Goal: Task Accomplishment & Management: Manage account settings

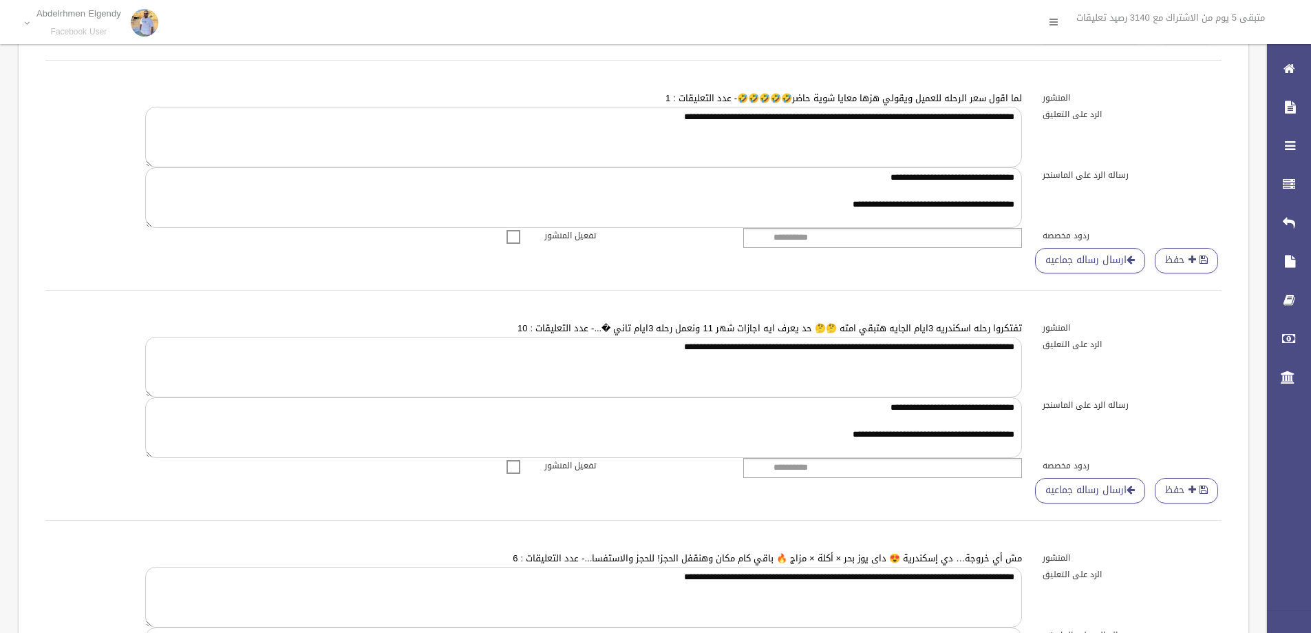
scroll to position [134, 0]
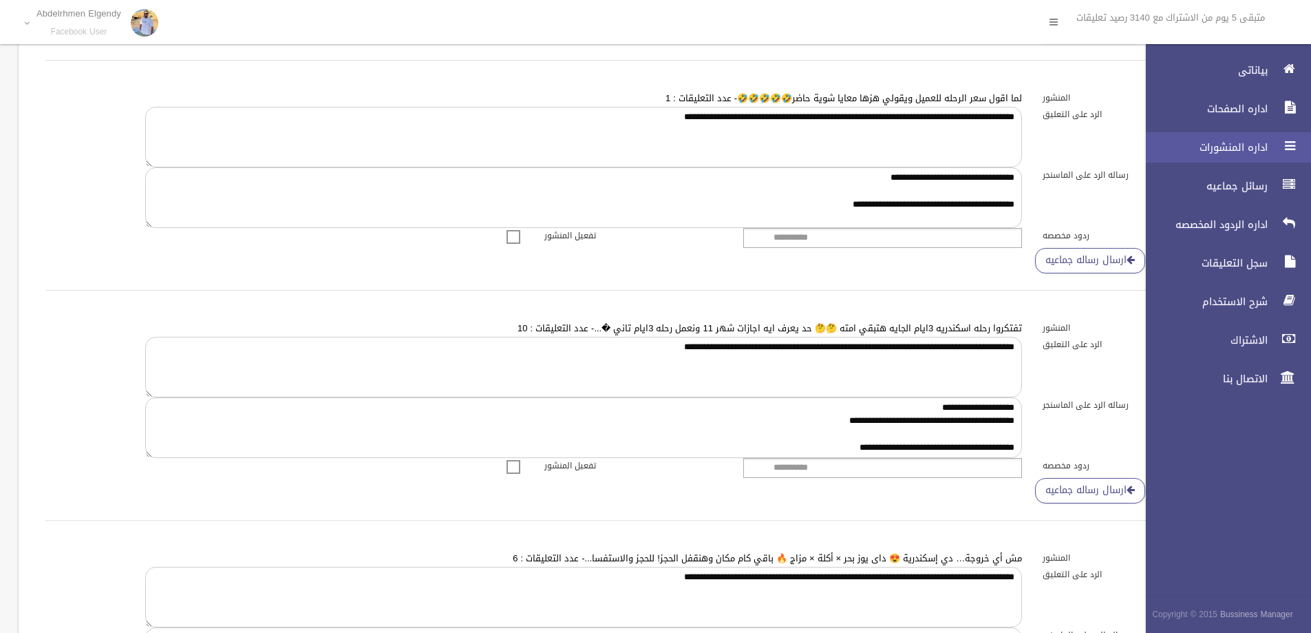
click at [1264, 141] on span "اداره المنشورات" at bounding box center [1203, 147] width 138 height 14
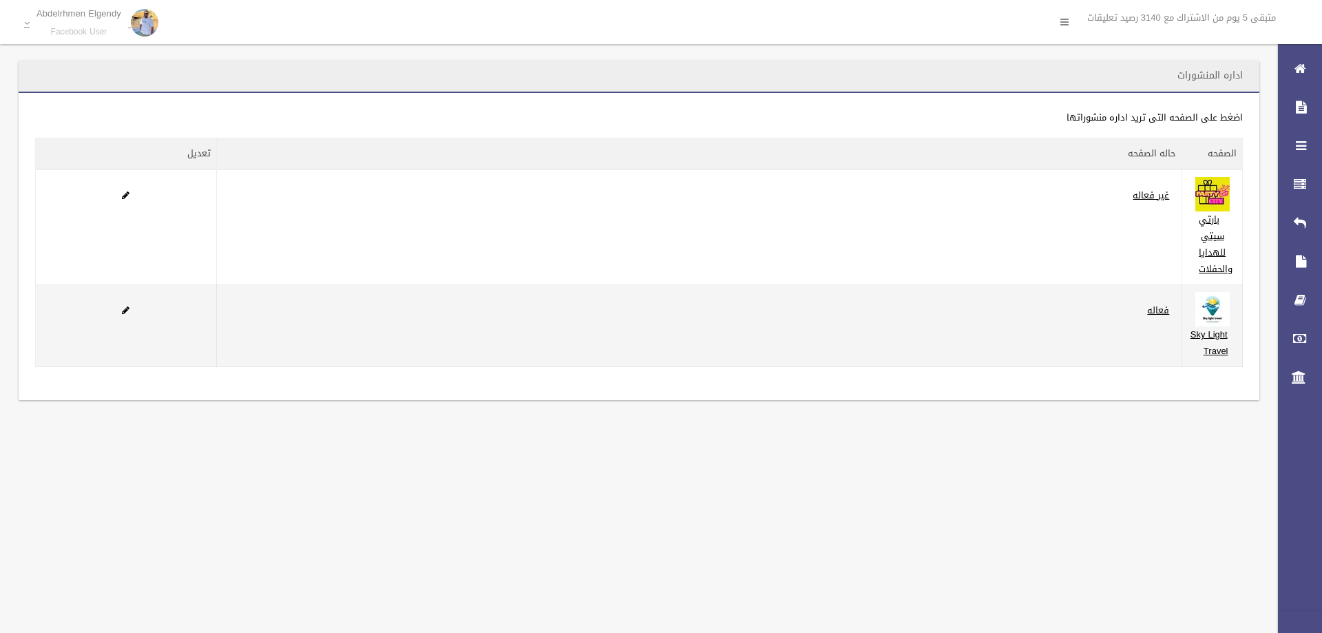
click at [1183, 306] on td "Sky Light Travel" at bounding box center [1212, 326] width 61 height 82
click at [1201, 343] on td "Sky Light Travel" at bounding box center [1212, 326] width 61 height 82
click at [1207, 314] on img at bounding box center [1212, 309] width 34 height 34
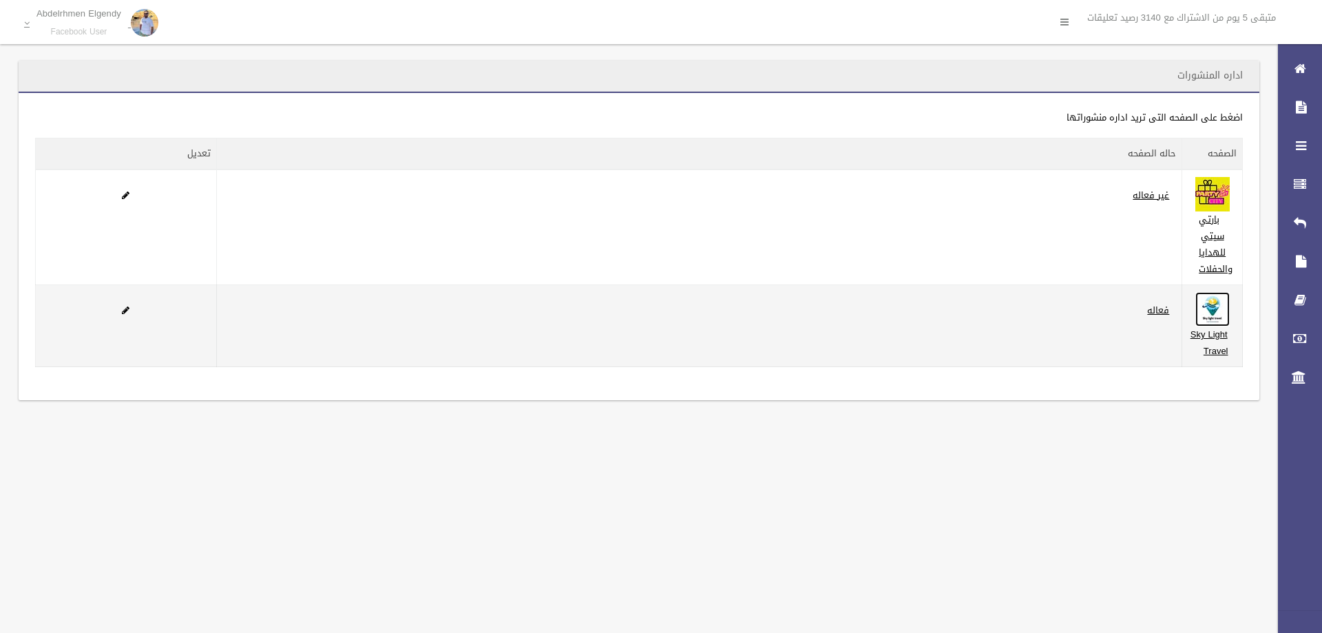
click at [1207, 314] on img at bounding box center [1212, 309] width 34 height 34
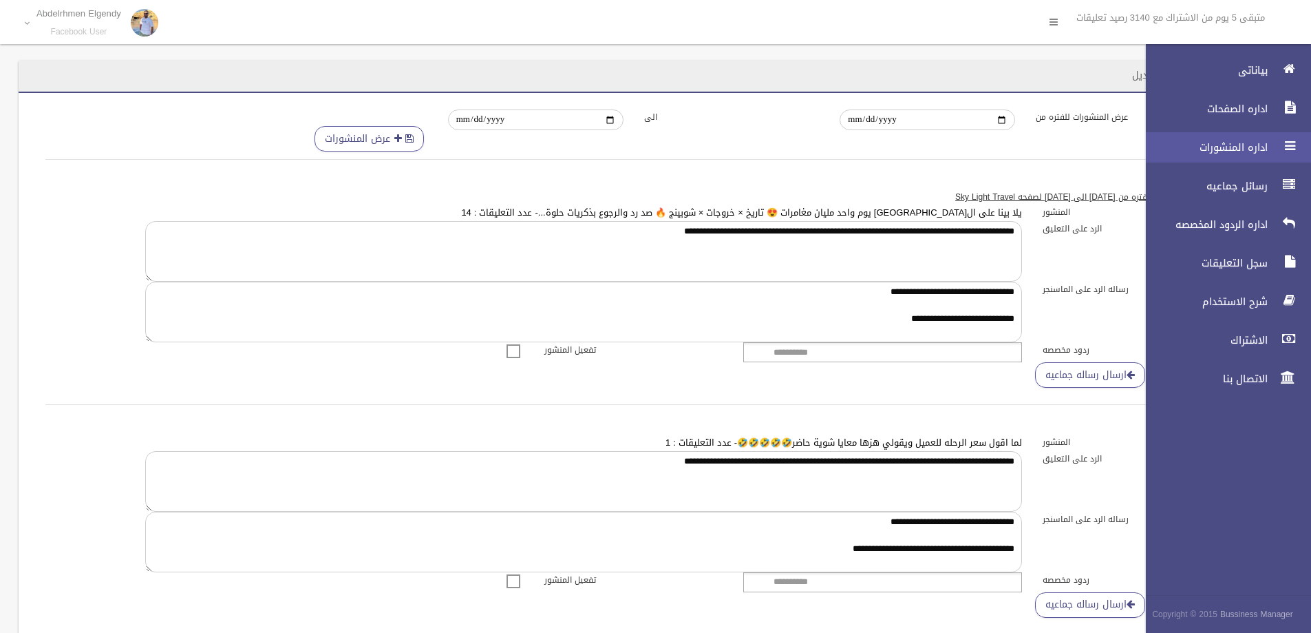
click at [1271, 147] on span "اداره المنشورات" at bounding box center [1203, 147] width 138 height 14
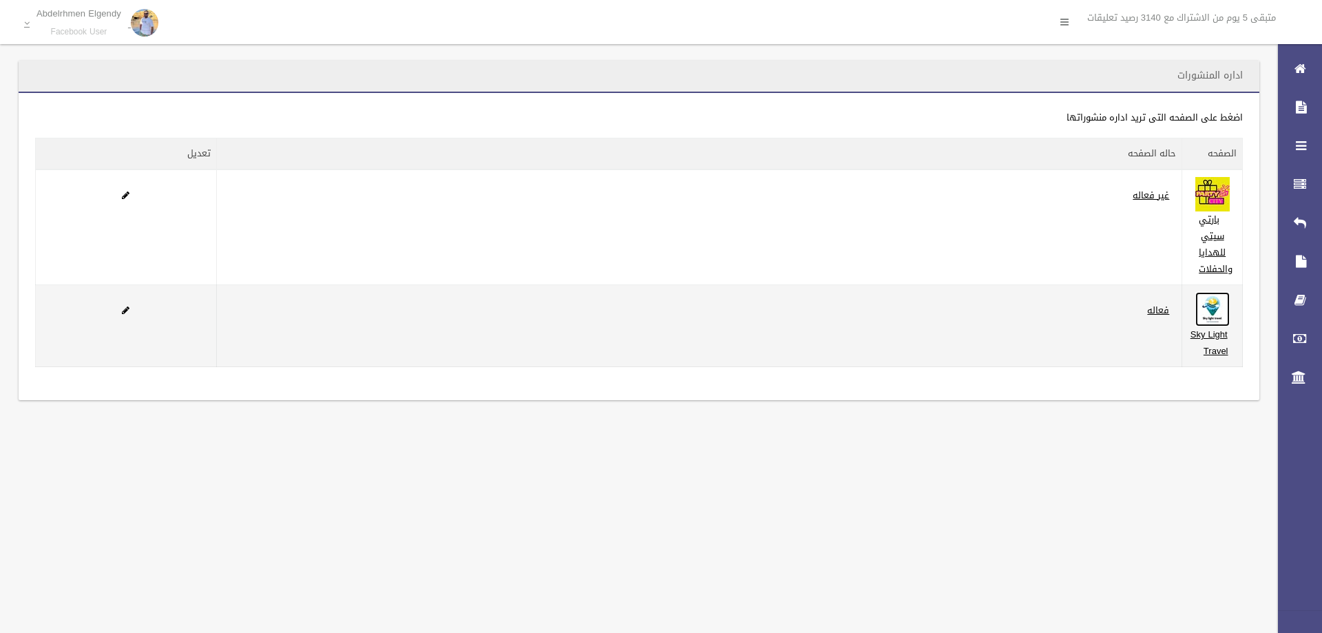
click at [1228, 321] on img at bounding box center [1212, 309] width 34 height 34
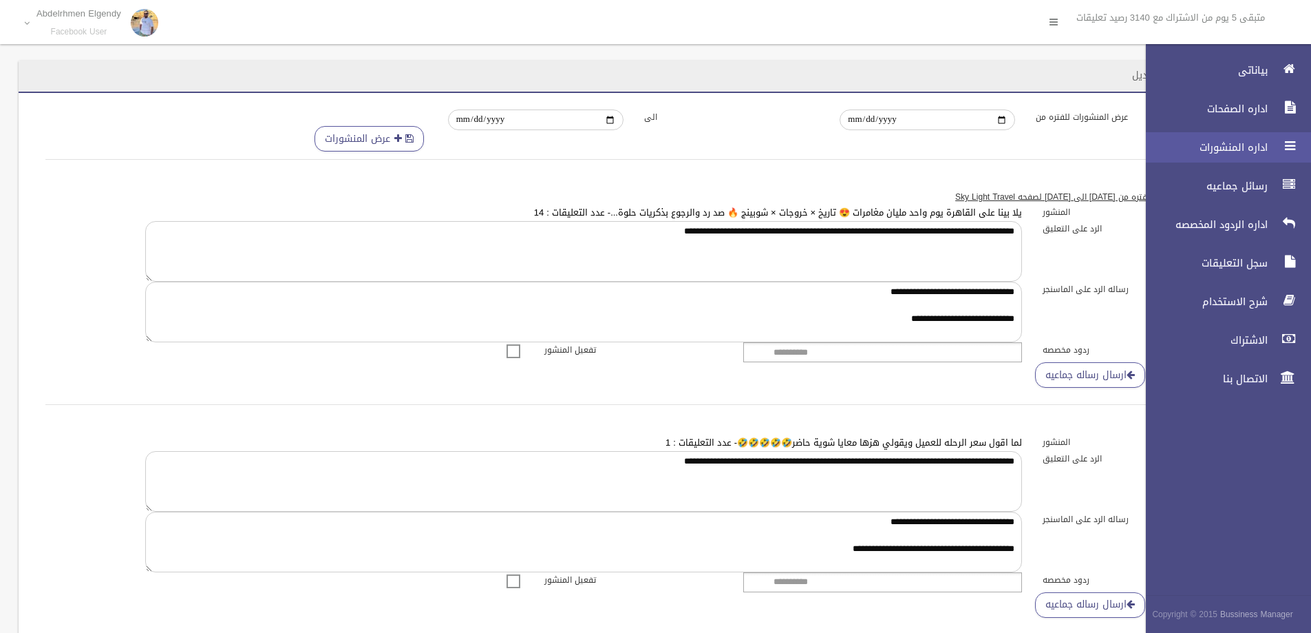
click at [1271, 154] on link "اداره المنشورات" at bounding box center [1222, 147] width 177 height 30
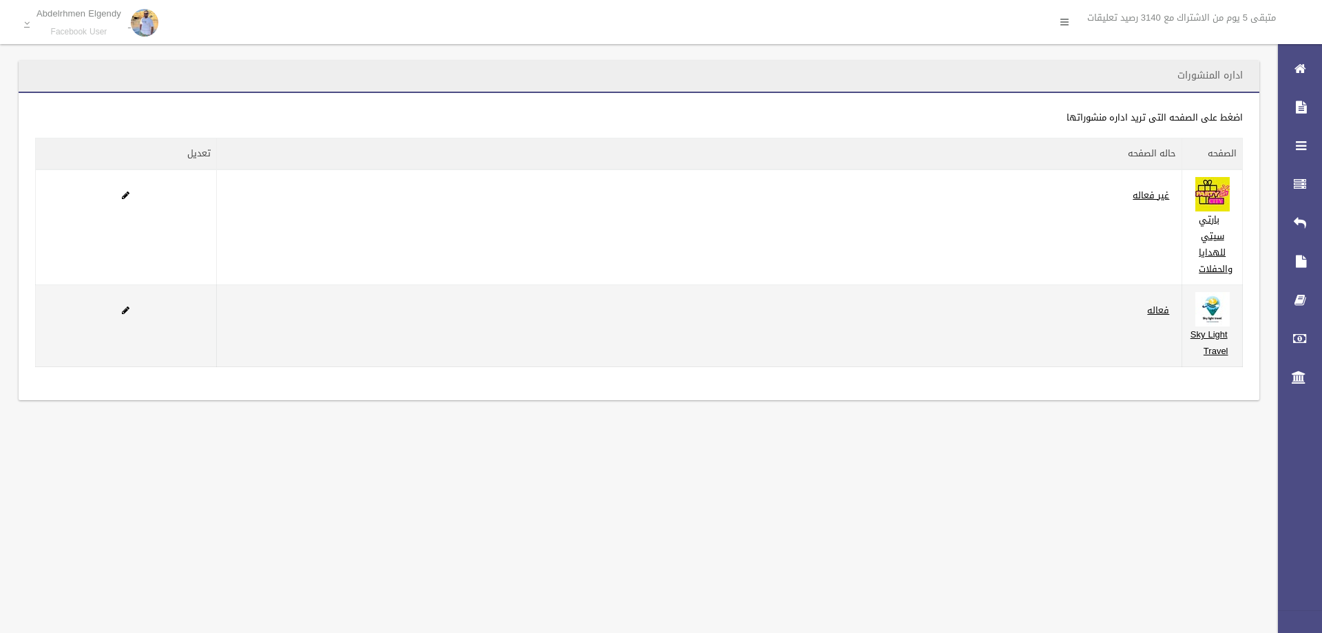
click at [1175, 318] on label "فعاله" at bounding box center [1158, 310] width 36 height 17
click at [1193, 318] on td "Sky Light Travel" at bounding box center [1212, 326] width 61 height 82
click at [1195, 361] on td "Sky Light Travel" at bounding box center [1212, 326] width 61 height 82
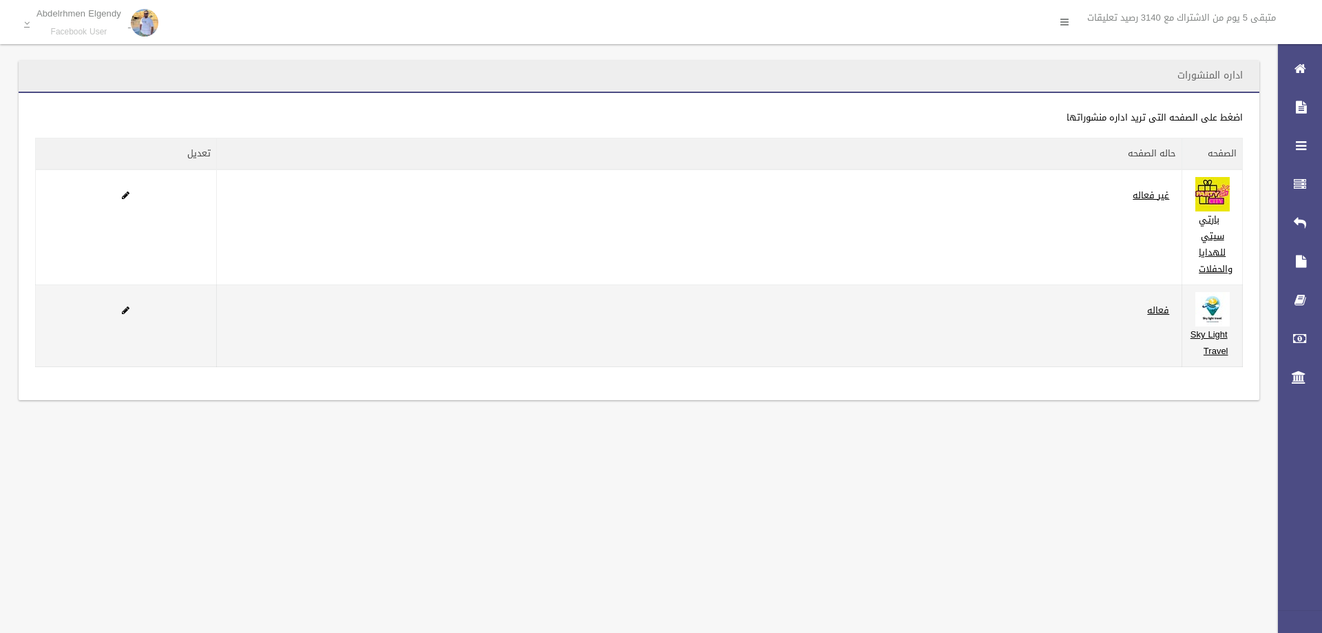
click at [1202, 346] on td "Sky Light Travel" at bounding box center [1212, 326] width 61 height 82
